Goal: Task Accomplishment & Management: Manage account settings

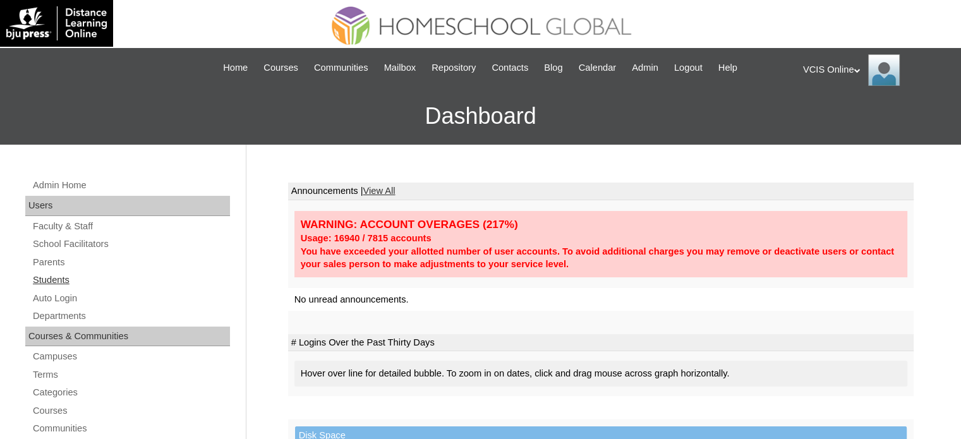
click at [45, 280] on link "Students" at bounding box center [131, 280] width 198 height 16
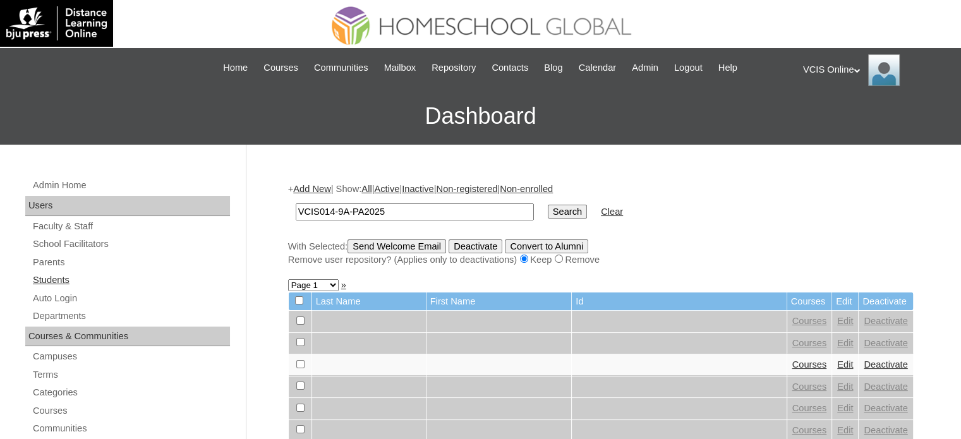
type input "VCIS014-9A-PA2025"
click at [56, 281] on link "Students" at bounding box center [131, 280] width 198 height 16
drag, startPoint x: 0, startPoint y: 0, endPoint x: 420, endPoint y: 219, distance: 473.1
click at [410, 219] on input "text" at bounding box center [415, 211] width 238 height 17
type input "VCIS014-9A-PA2025"
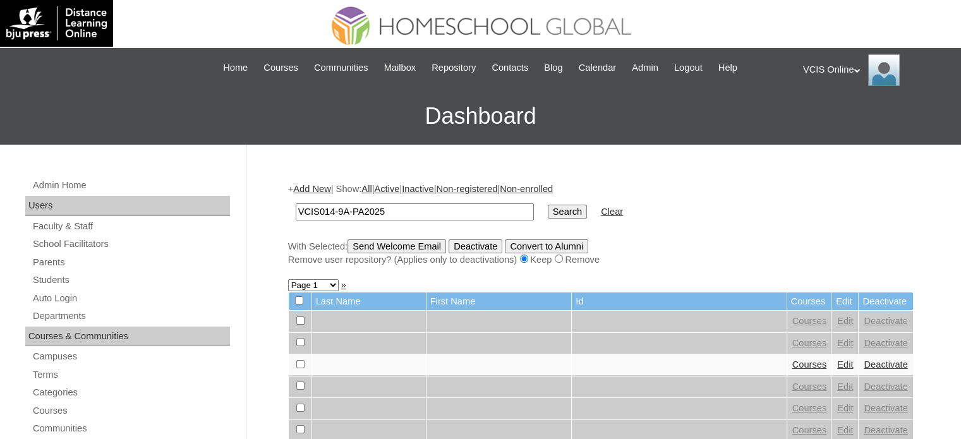
click at [548, 218] on input "Search" at bounding box center [567, 212] width 39 height 14
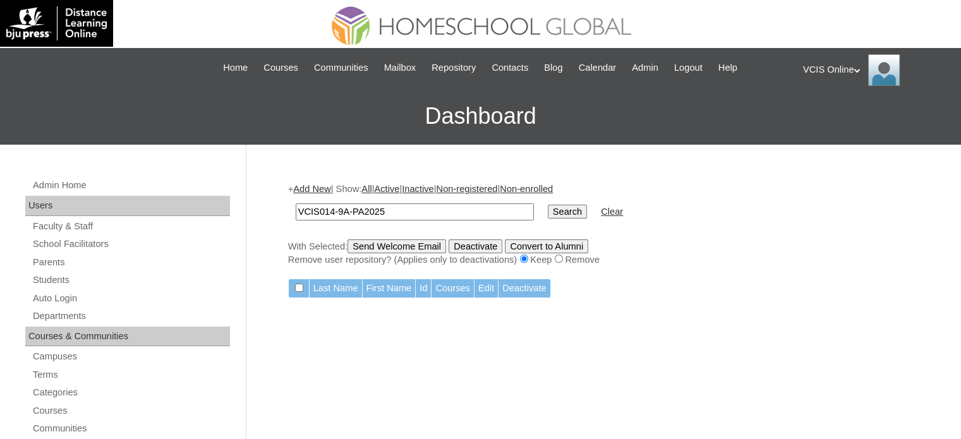
click at [413, 212] on input "VCIS014-9A-PA2025" at bounding box center [415, 211] width 238 height 17
drag, startPoint x: 413, startPoint y: 212, endPoint x: 198, endPoint y: 232, distance: 215.1
click at [548, 212] on input "Search" at bounding box center [567, 212] width 39 height 14
click at [49, 280] on link "Students" at bounding box center [131, 280] width 198 height 16
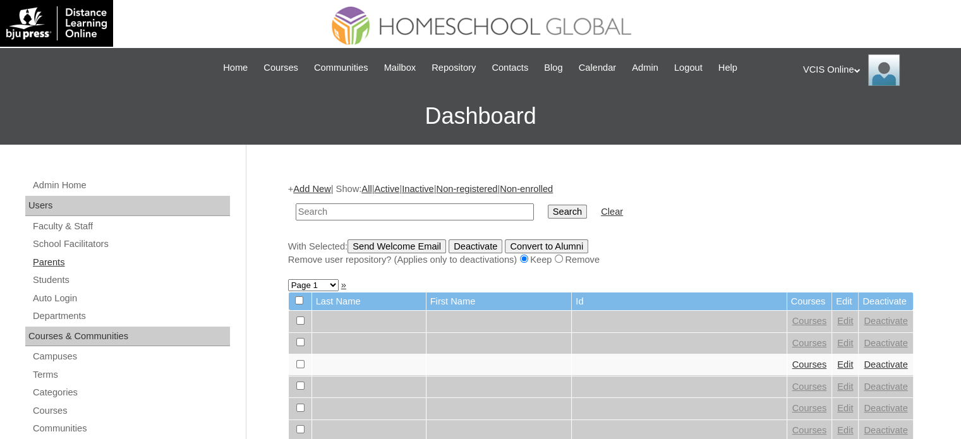
click at [48, 264] on link "Parents" at bounding box center [131, 263] width 198 height 16
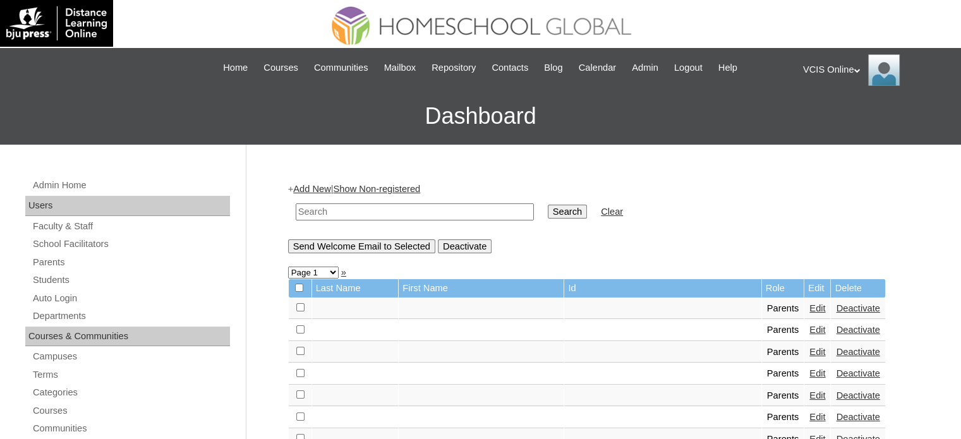
drag, startPoint x: 0, startPoint y: 0, endPoint x: 379, endPoint y: 219, distance: 438.0
click at [364, 212] on input "text" at bounding box center [415, 211] width 238 height 17
paste input "VCIS014-9A-PA2025"
type input "VCIS014-9A-PA2025"
click at [548, 205] on input "Search" at bounding box center [567, 212] width 39 height 14
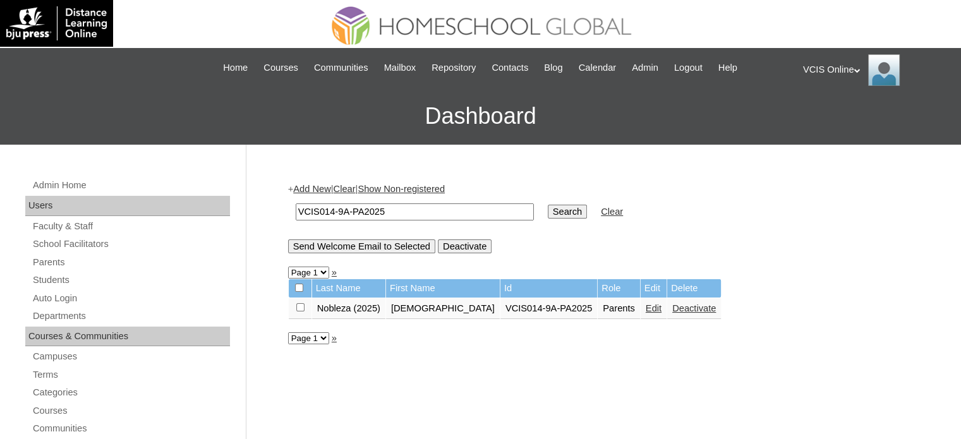
click at [646, 308] on link "Edit" at bounding box center [654, 308] width 16 height 10
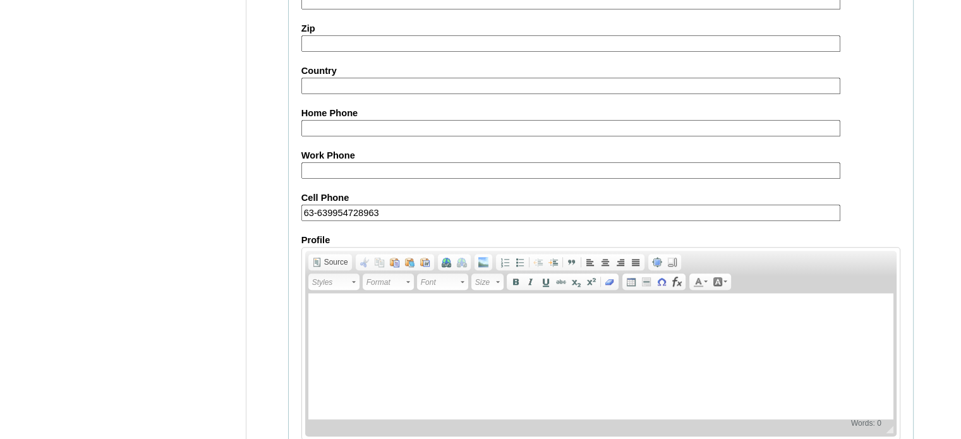
scroll to position [1209, 0]
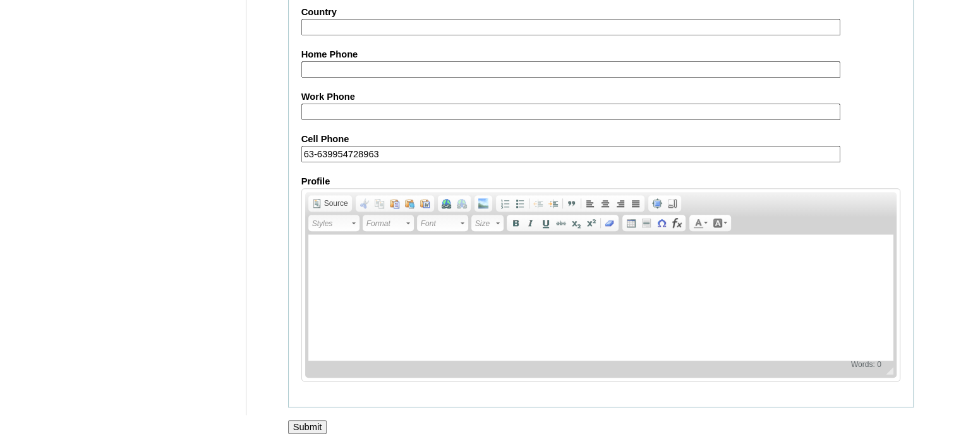
click at [308, 420] on input "Submit" at bounding box center [307, 427] width 39 height 14
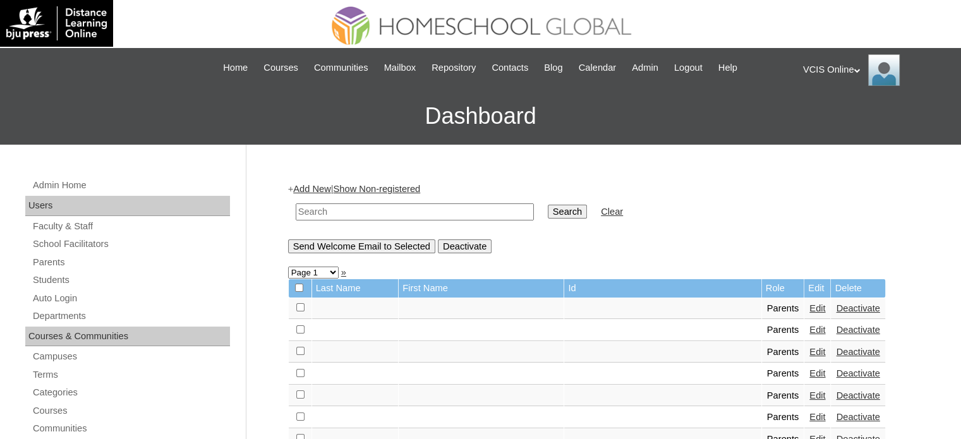
drag, startPoint x: 364, startPoint y: 208, endPoint x: 393, endPoint y: 209, distance: 29.1
click at [364, 208] on input "text" at bounding box center [415, 211] width 238 height 17
paste input "VCIS018-4A-PA2025"
type input "VCIS018-4A-PA2025"
click at [548, 208] on input "Search" at bounding box center [567, 212] width 39 height 14
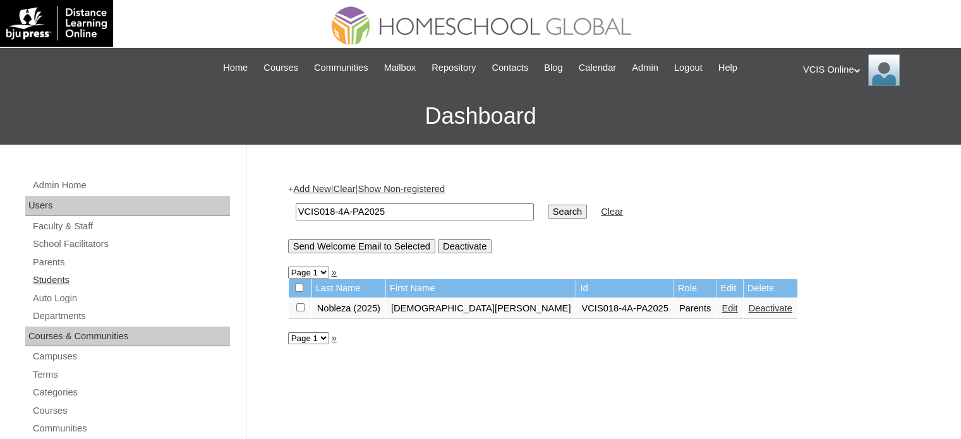
click at [42, 277] on link "Students" at bounding box center [131, 280] width 198 height 16
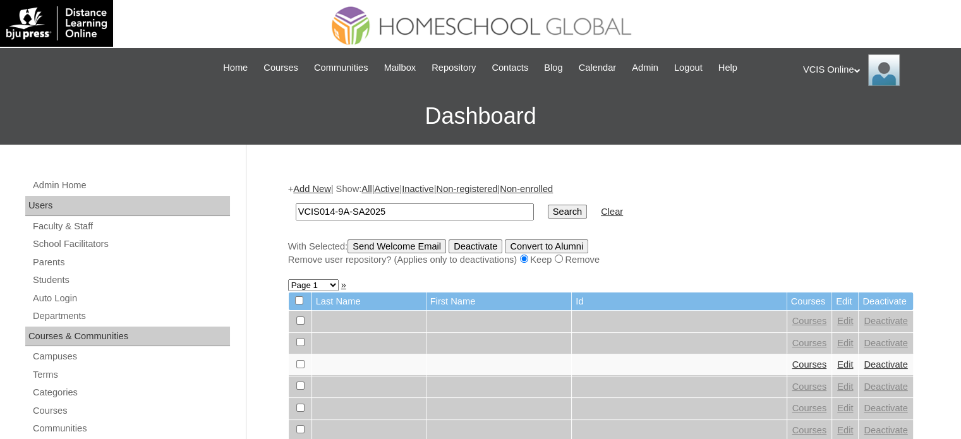
type input "VCIS014-9A-SA2025"
click at [548, 210] on input "Search" at bounding box center [567, 212] width 39 height 14
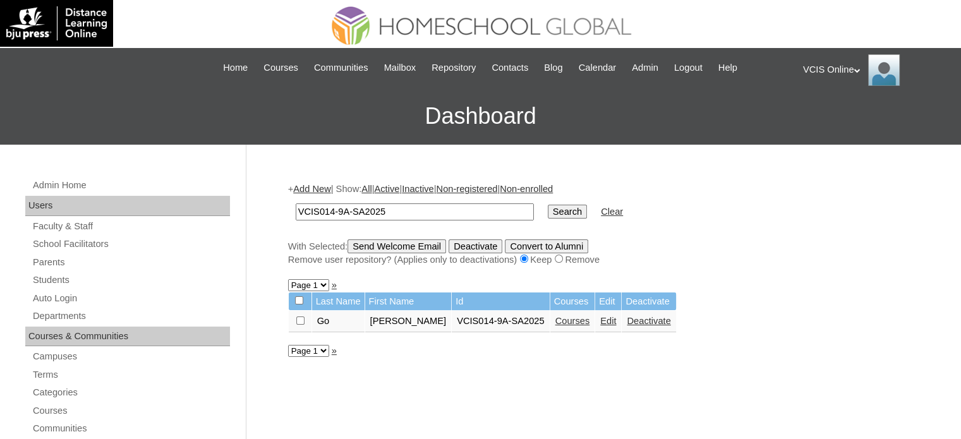
click at [600, 320] on link "Edit" at bounding box center [608, 321] width 16 height 10
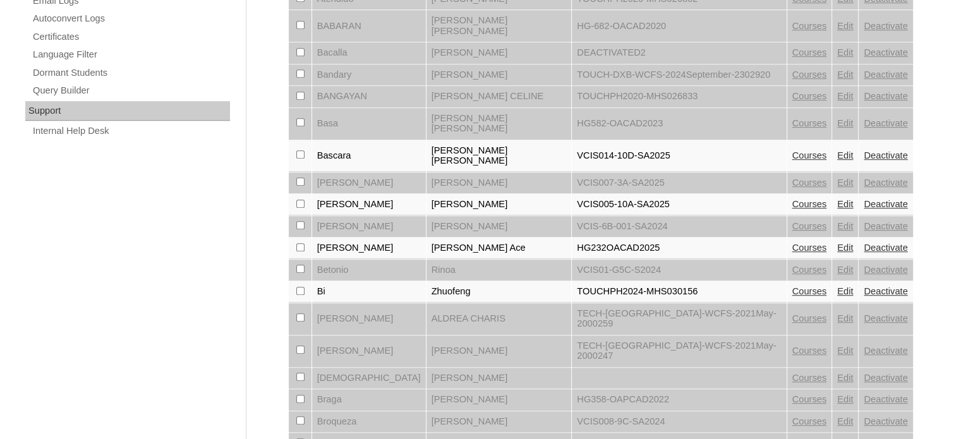
scroll to position [885, 0]
